Goal: Find specific page/section: Find specific page/section

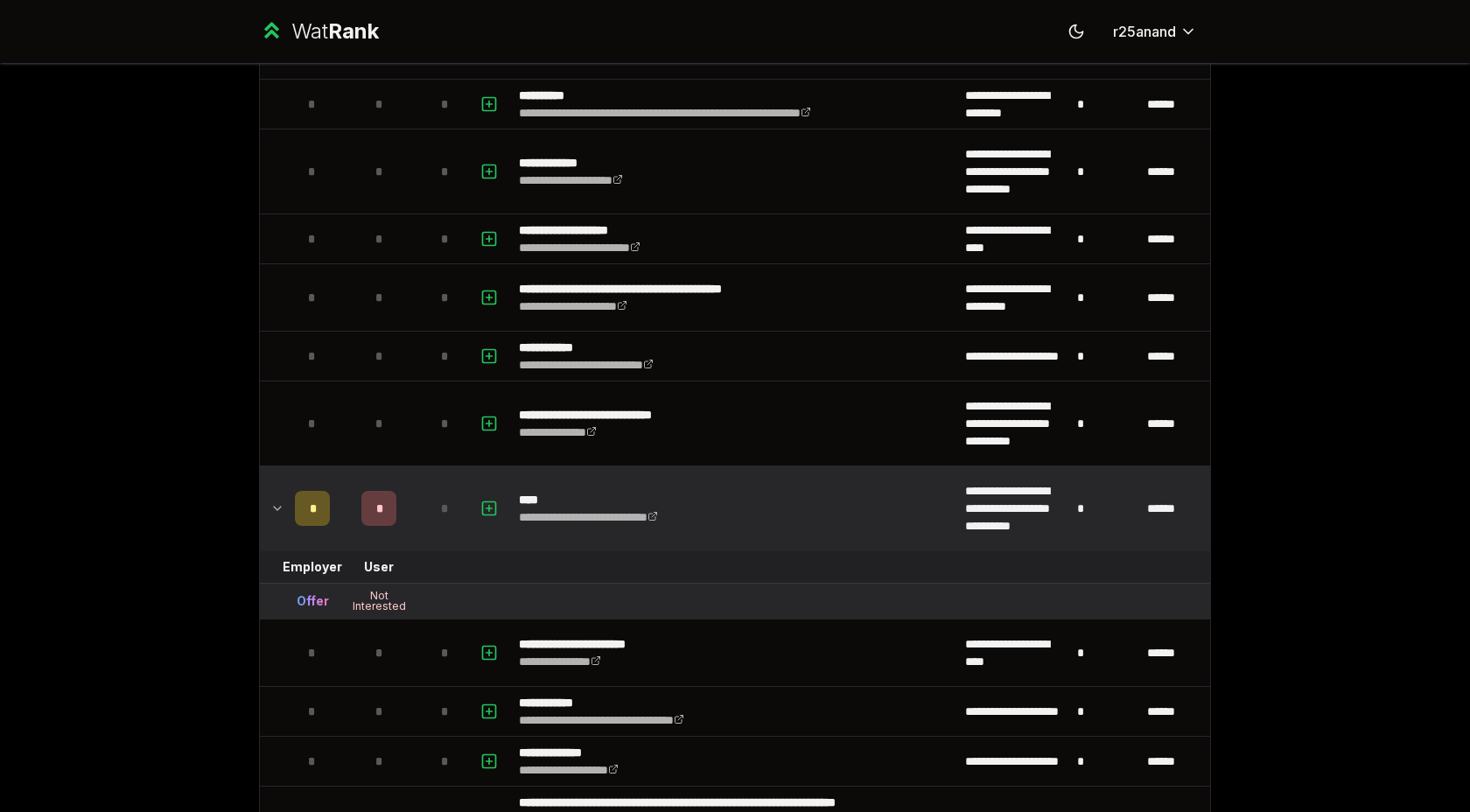
scroll to position [2151, 0]
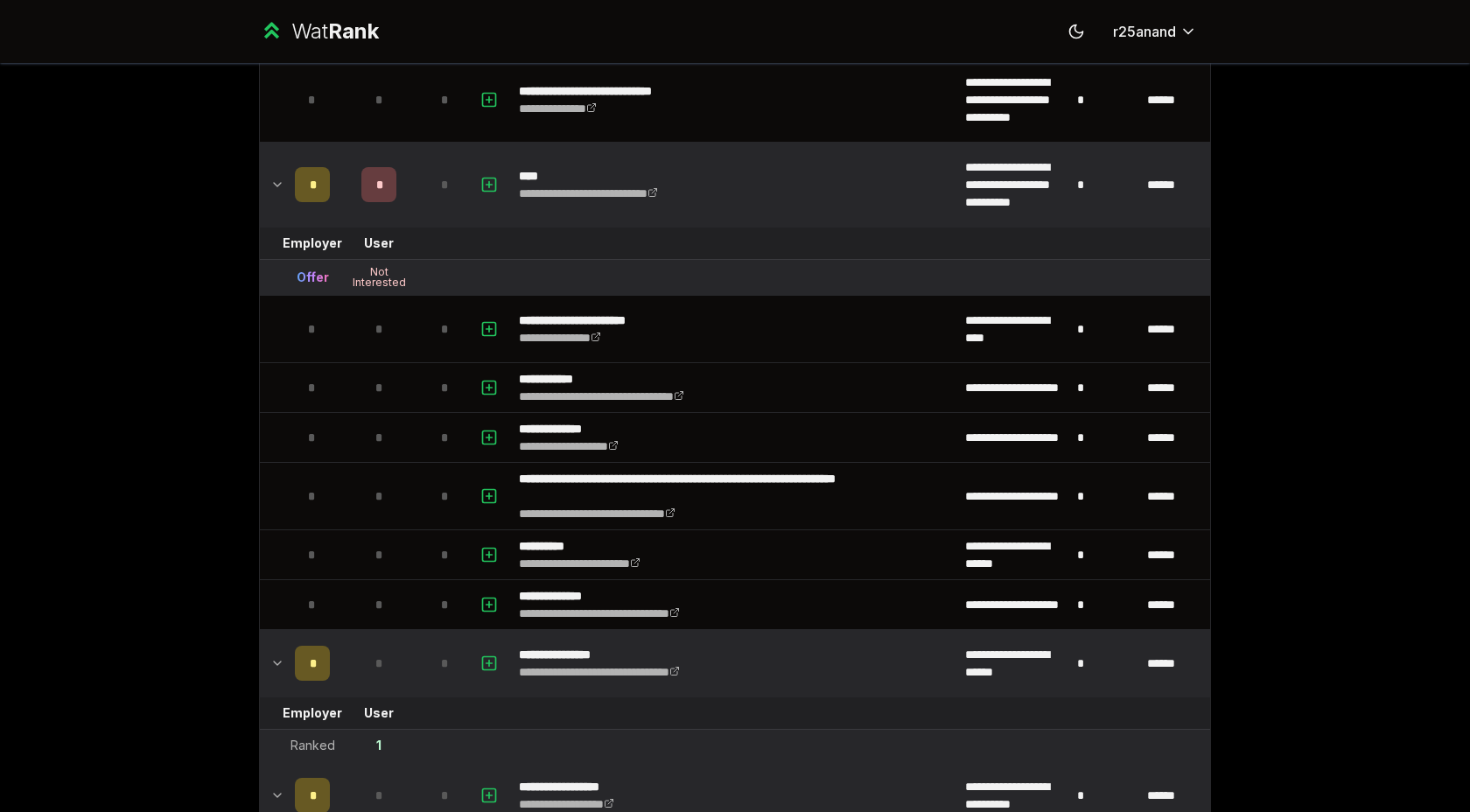
click at [543, 168] on p "****" at bounding box center [614, 176] width 190 height 18
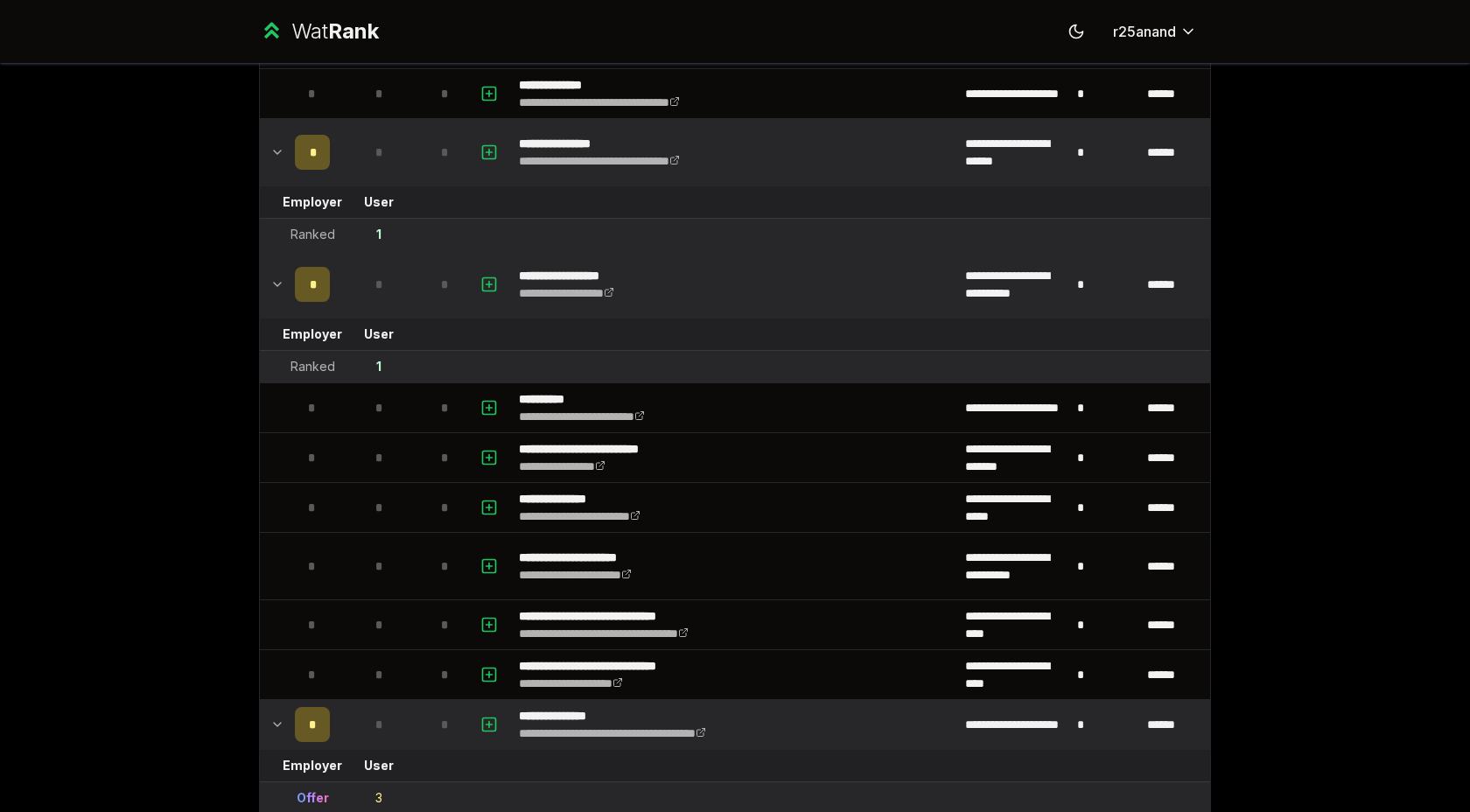
scroll to position [2887, 0]
